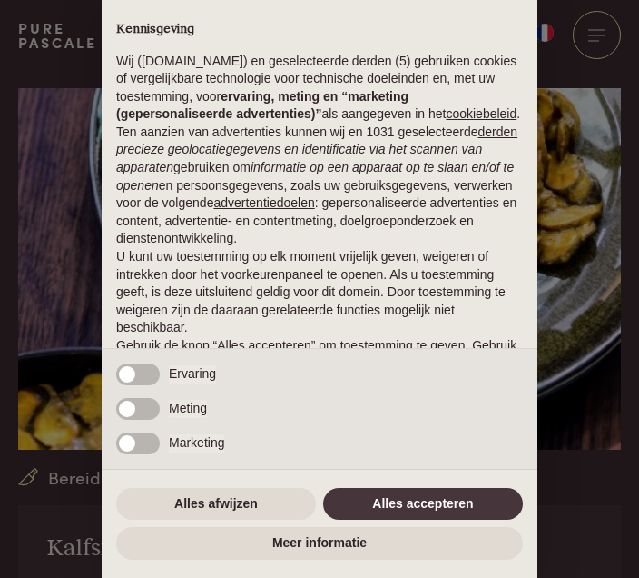
click at [418, 495] on button "Alles accepteren" at bounding box center [423, 504] width 200 height 33
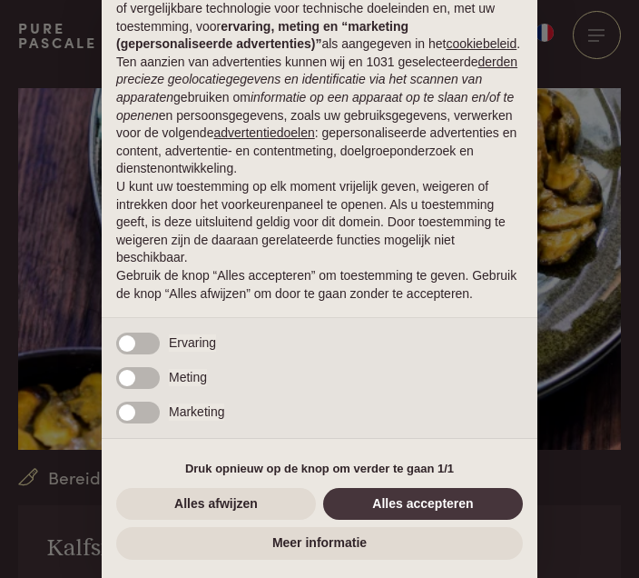
click at [420, 498] on button "Alles accepteren" at bounding box center [423, 504] width 200 height 33
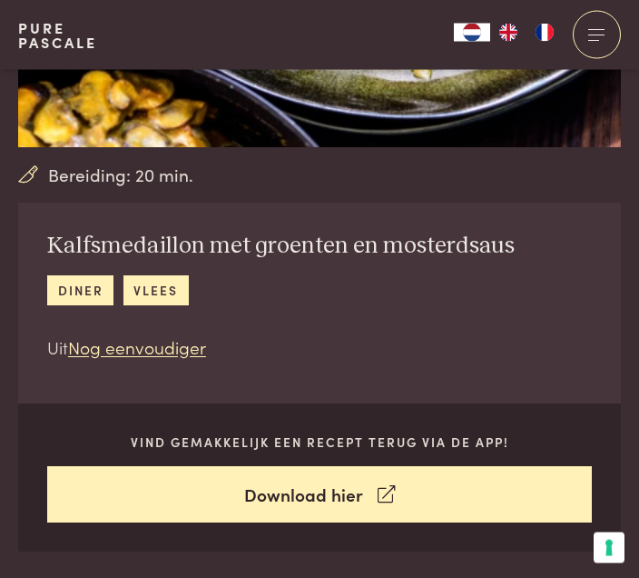
scroll to position [302, 0]
click at [58, 284] on link "diner" at bounding box center [80, 290] width 66 height 30
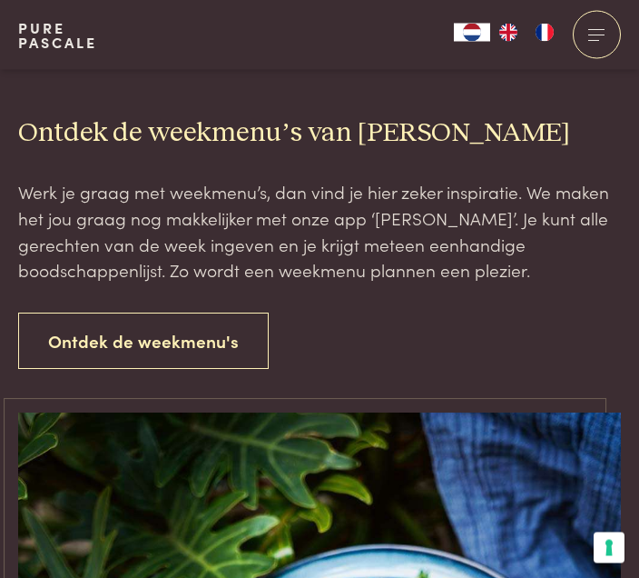
scroll to position [3876, 0]
click at [151, 337] on link "Ontdek de weekmenu's" at bounding box center [143, 340] width 251 height 57
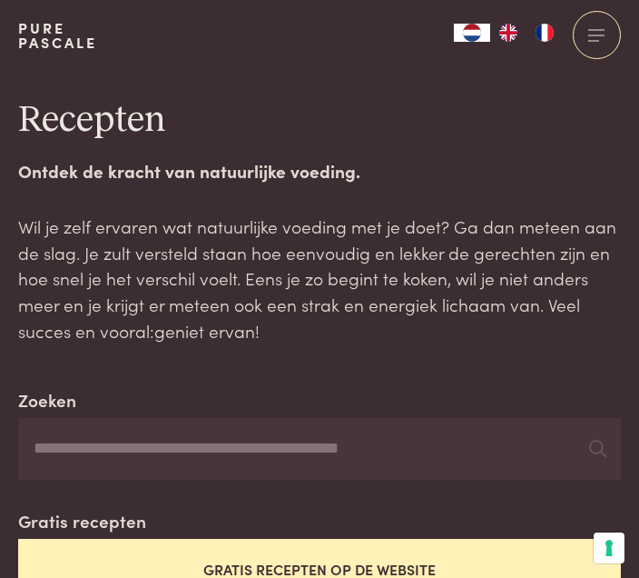
scroll to position [0, 0]
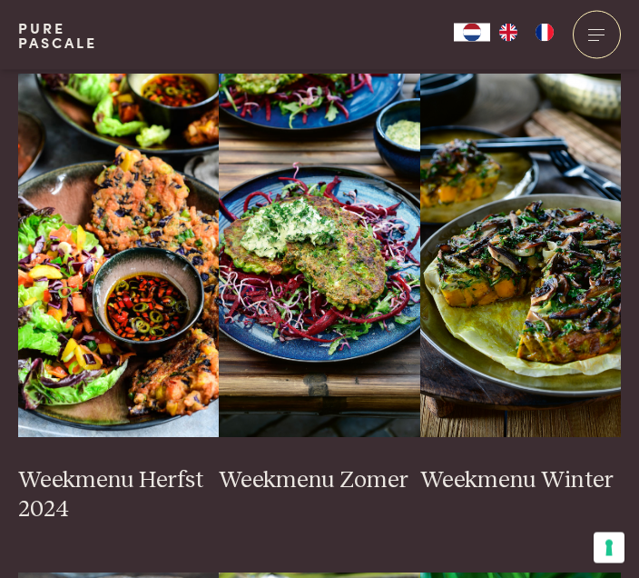
scroll to position [419, 0]
click at [299, 231] on img at bounding box center [319, 255] width 201 height 363
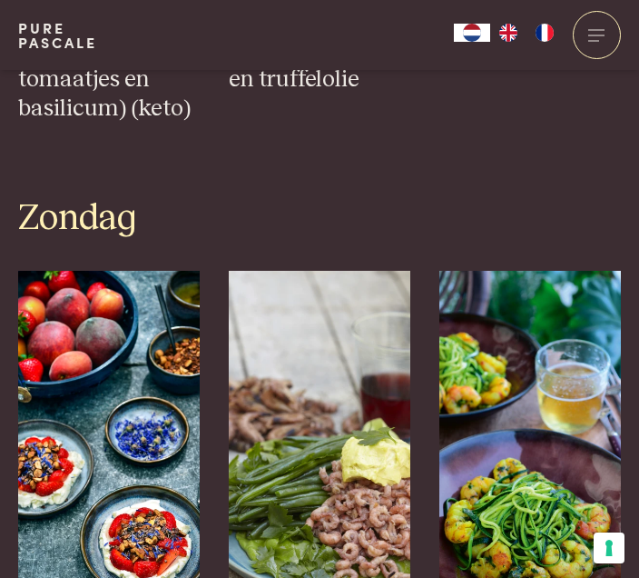
scroll to position [5426, 0]
